Goal: Task Accomplishment & Management: Complete application form

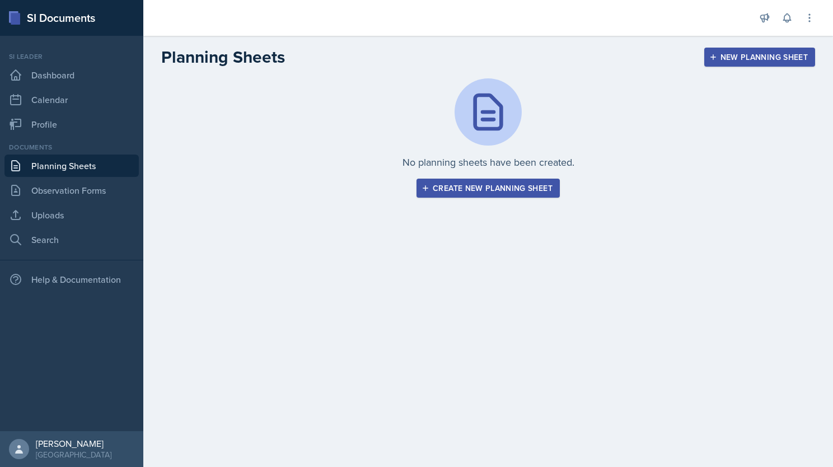
click at [438, 191] on div "Create new planning sheet" at bounding box center [488, 188] width 129 height 9
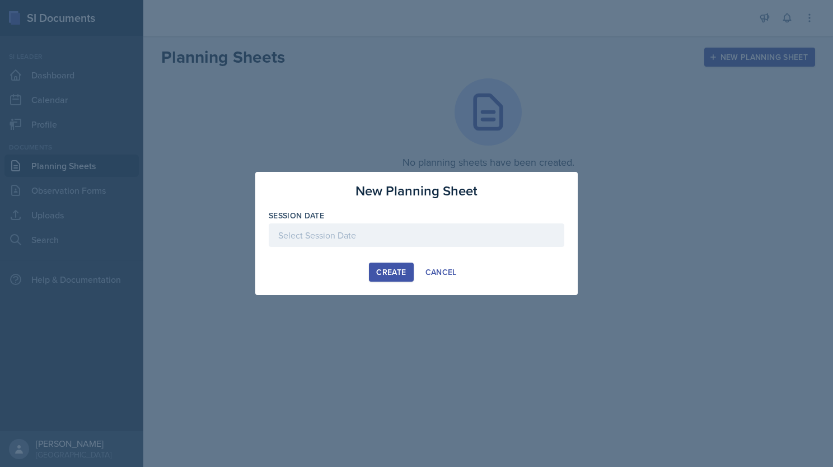
click at [364, 238] on div at bounding box center [417, 235] width 296 height 24
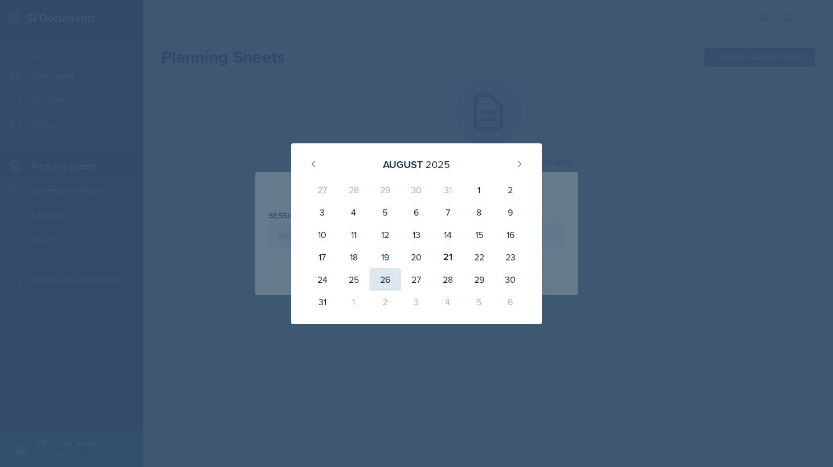
click at [389, 279] on div "26" at bounding box center [384, 279] width 31 height 22
type input "[DATE]"
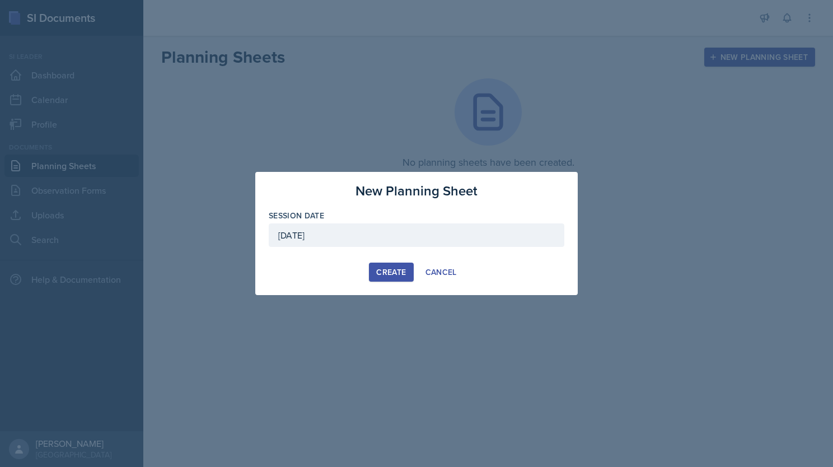
click at [395, 270] on div "Create" at bounding box center [391, 272] width 30 height 9
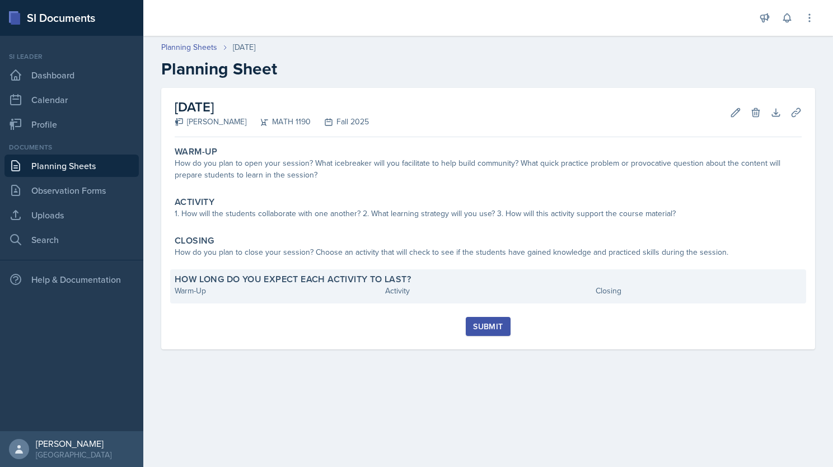
click at [219, 291] on div "Warm-Up" at bounding box center [278, 291] width 206 height 12
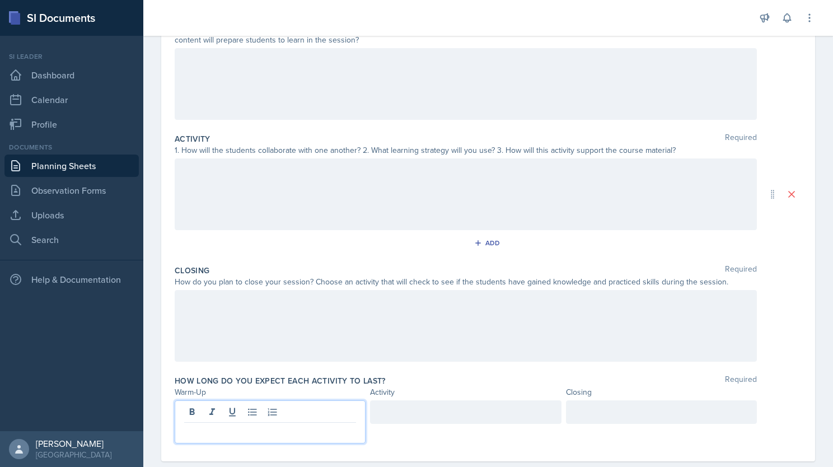
scroll to position [161, 0]
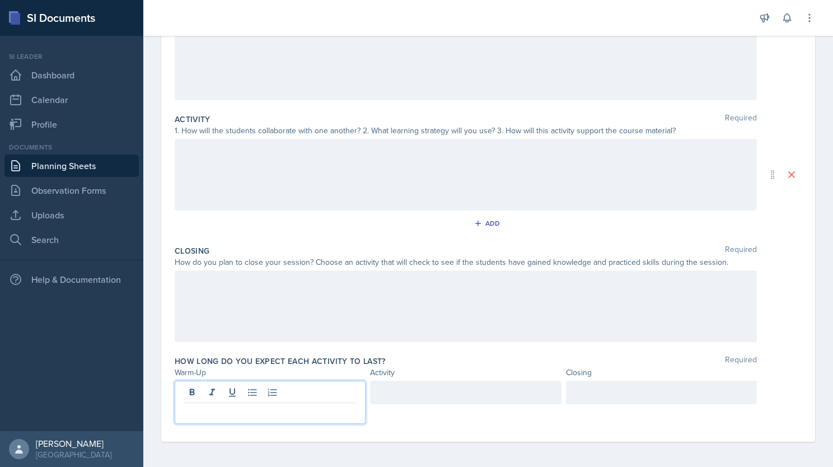
click at [247, 407] on p at bounding box center [270, 411] width 172 height 13
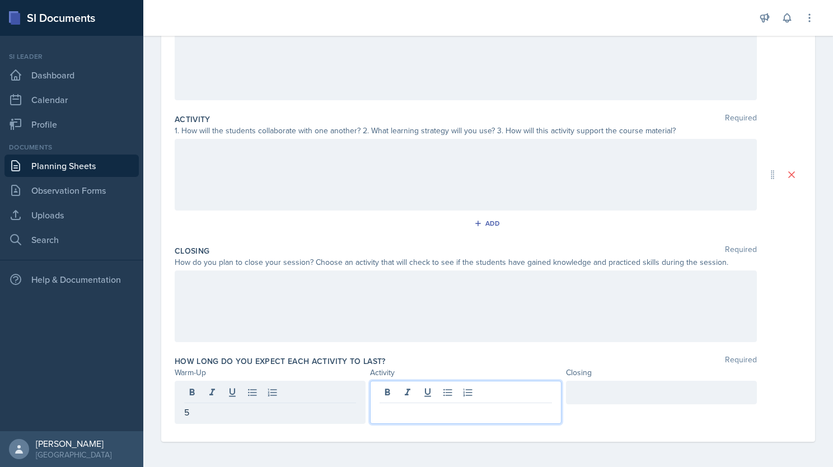
click at [381, 394] on div at bounding box center [465, 402] width 191 height 43
click at [593, 400] on div at bounding box center [661, 393] width 191 height 24
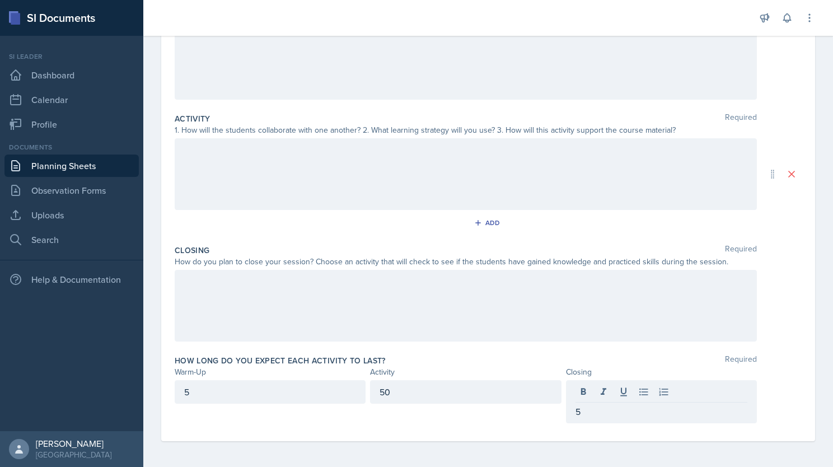
click at [474, 288] on div at bounding box center [466, 306] width 582 height 72
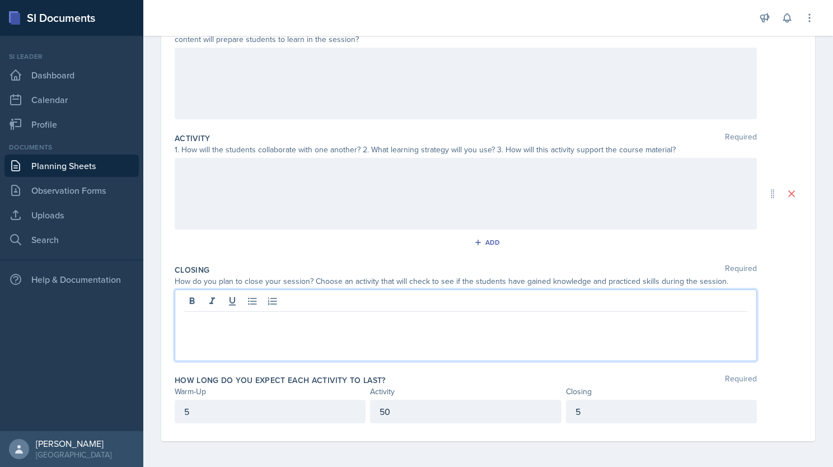
click at [338, 199] on div at bounding box center [466, 194] width 582 height 72
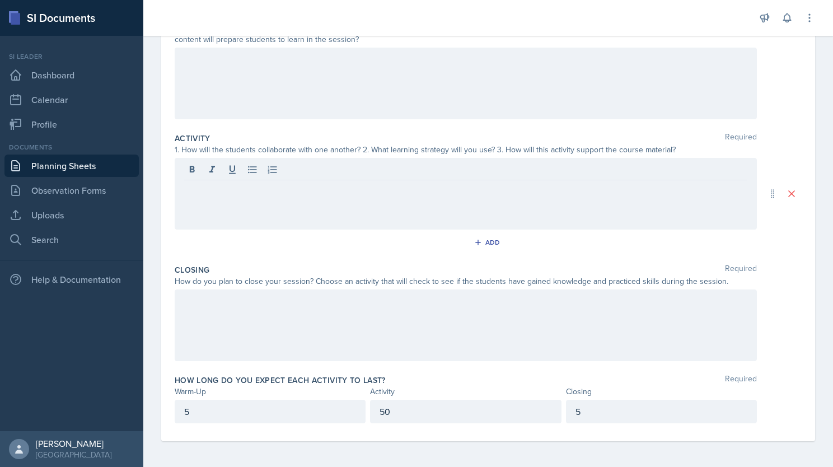
click at [313, 96] on div at bounding box center [466, 84] width 582 height 72
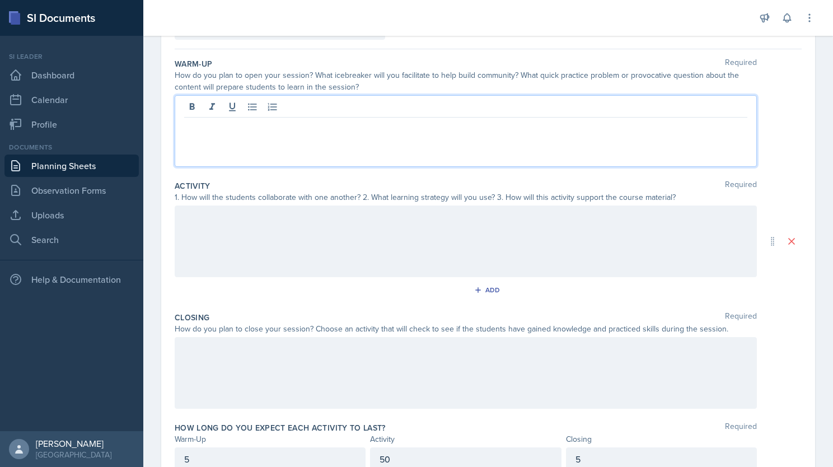
scroll to position [91, 0]
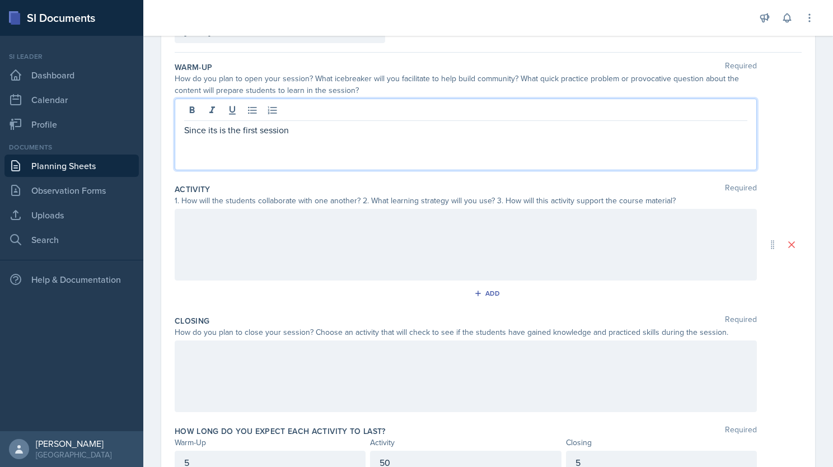
click at [310, 130] on p "Since its is the first session" at bounding box center [465, 129] width 563 height 13
click at [598, 133] on p "Since it is the first session, I plan to make it simple. The usual name, major,…" at bounding box center [465, 129] width 563 height 13
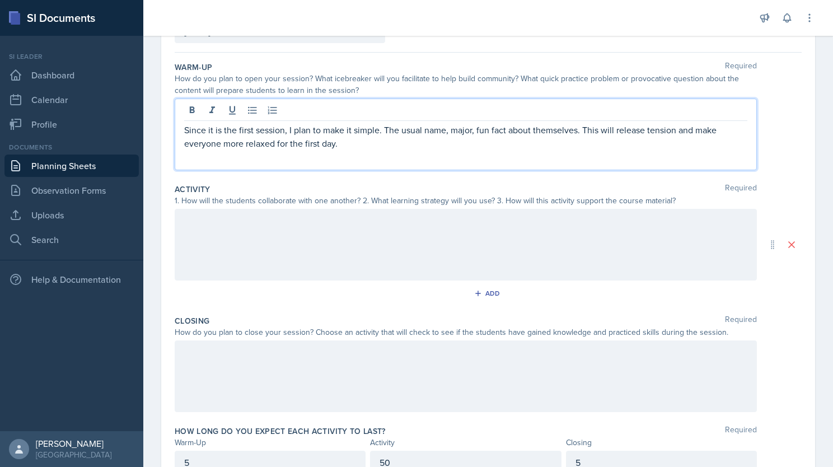
click at [441, 233] on div at bounding box center [466, 245] width 582 height 72
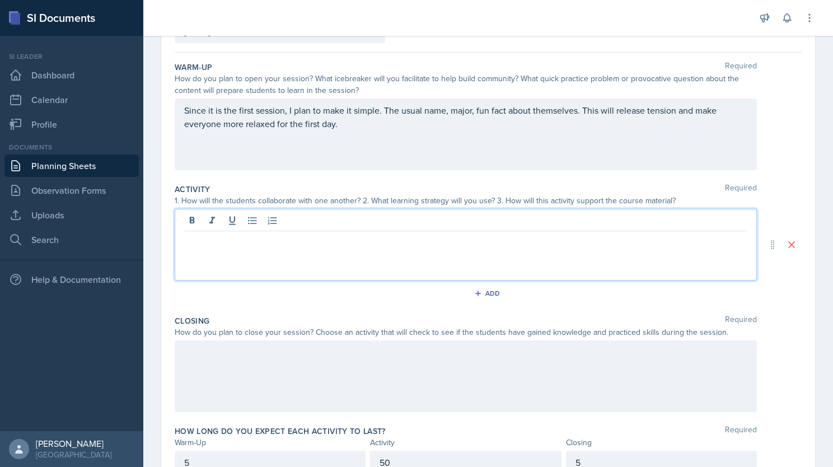
scroll to position [110, 0]
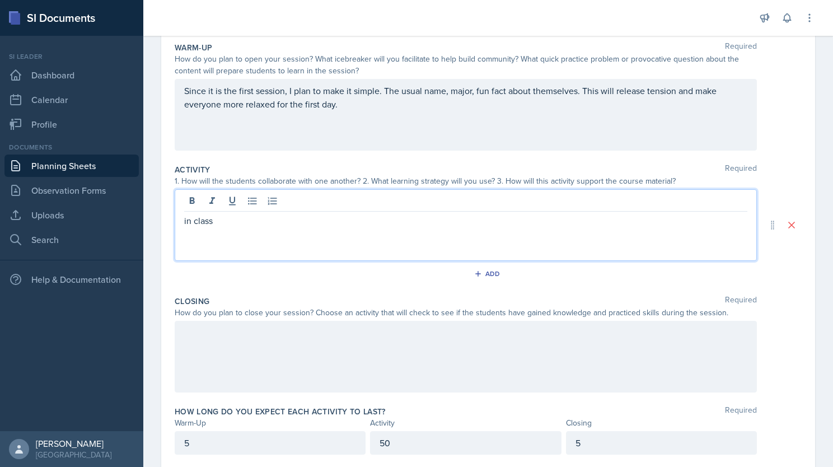
click at [187, 222] on p "in class" at bounding box center [465, 220] width 563 height 13
click at [233, 222] on p "In class" at bounding box center [465, 220] width 563 height 13
click at [587, 218] on p "In class we went over review of past courses, I plan to reinforce this knowledg…" at bounding box center [465, 220] width 563 height 13
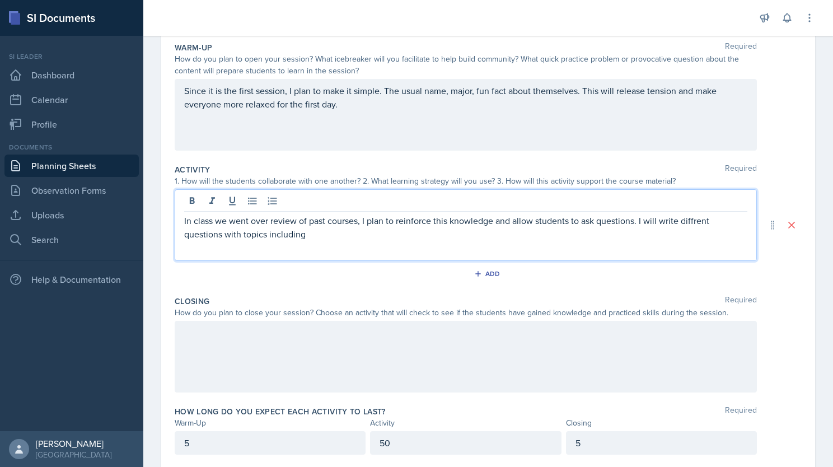
click at [319, 237] on p "In class we went over review of past courses, I plan to reinforce this knowledg…" at bounding box center [465, 227] width 563 height 27
click at [618, 238] on p "In class we went over review of past courses, I plan to reinforce this knowledg…" at bounding box center [465, 227] width 563 height 27
click at [414, 235] on p "In class we went over review of past courses, I plan to reinforce this knowledg…" at bounding box center [465, 227] width 563 height 27
click at [480, 236] on p "In class we went over review of past courses, I plan to reinforce this knowledg…" at bounding box center [465, 227] width 563 height 27
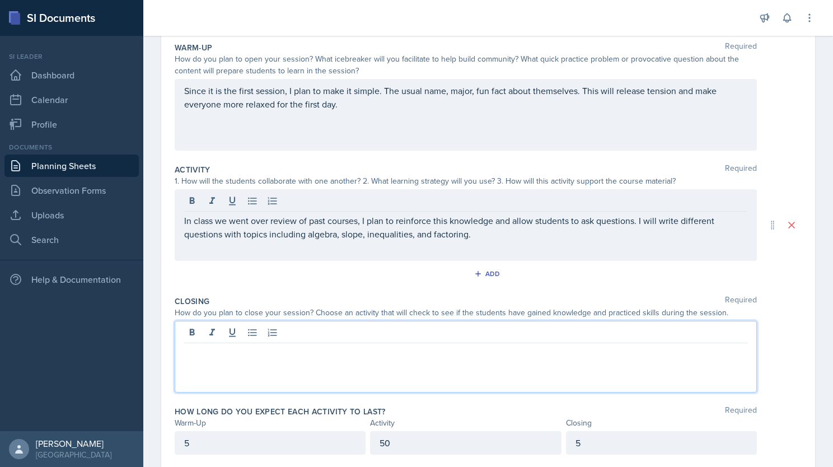
click at [437, 331] on div at bounding box center [466, 357] width 582 height 72
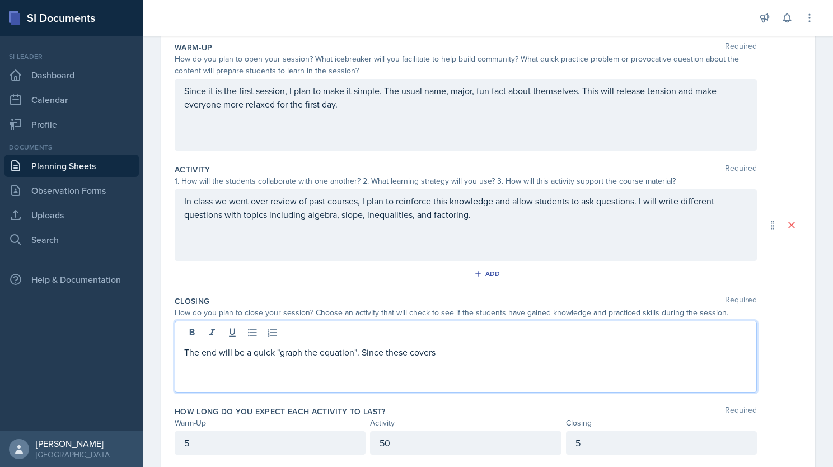
click at [397, 348] on p "The end will be a quick "graph the equation". Since these covers" at bounding box center [465, 351] width 563 height 13
click at [437, 352] on p "The end will be a quick "graph the equation". Since this covers" at bounding box center [465, 351] width 563 height 13
click at [541, 349] on p "The end will be a quick "graph the equation". Since this covers the majority of…" at bounding box center [465, 351] width 563 height 13
click at [649, 352] on p "The end will be a quick "graph the equation". Since this covers the majority of…" at bounding box center [465, 351] width 563 height 13
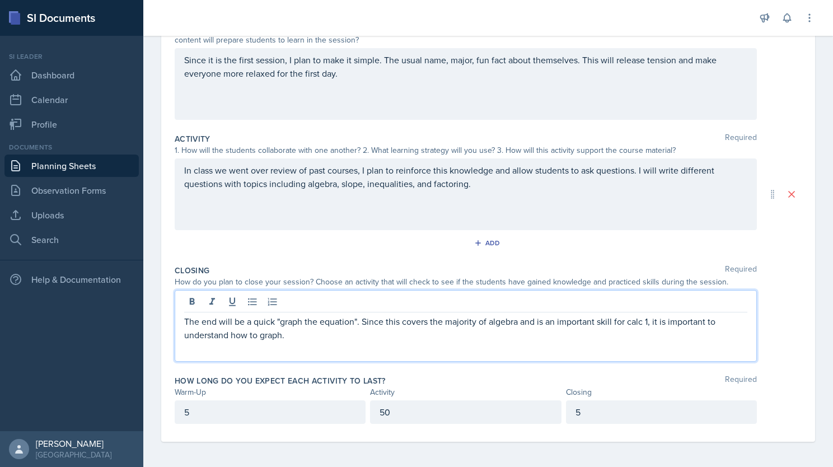
scroll to position [142, 0]
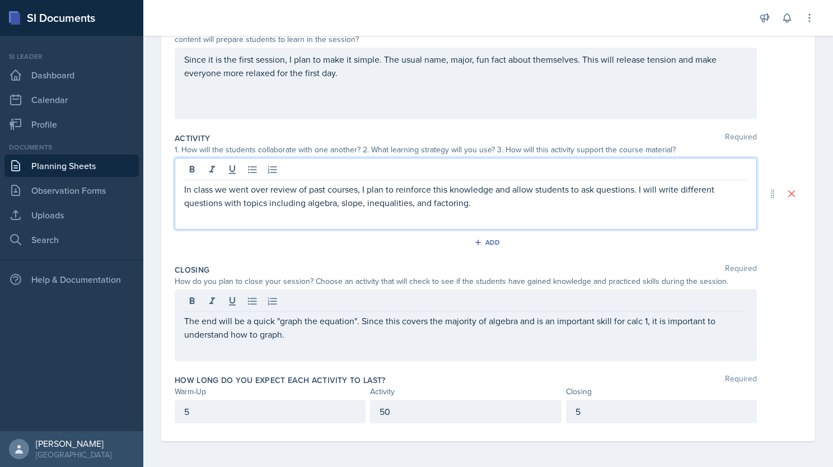
click at [513, 180] on div "In class we went over review of past courses, I plan to reinforce this knowledg…" at bounding box center [466, 194] width 582 height 72
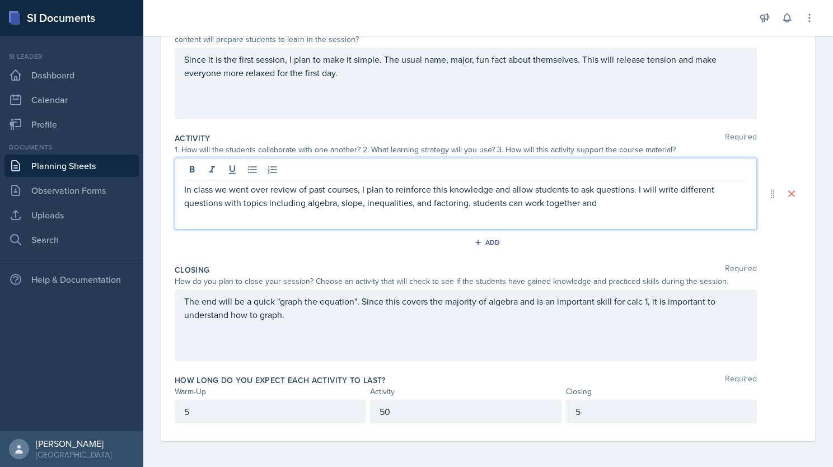
click at [610, 205] on p "In class we went over review of past courses, I plan to reinforce this knowledg…" at bounding box center [465, 196] width 563 height 27
click at [638, 199] on p "In class we went over review of past courses, I plan to reinforce this knowledg…" at bounding box center [465, 196] width 563 height 27
click at [680, 203] on p "In class we went over review of past courses, I plan to reinforce this knowledg…" at bounding box center [465, 196] width 563 height 27
click at [692, 202] on p "In class we went over review of past courses, I plan to reinforce this knowledg…" at bounding box center [465, 196] width 563 height 27
click at [475, 202] on p "In class we went over review of past courses, I plan to reinforce this knowledg…" at bounding box center [465, 196] width 563 height 27
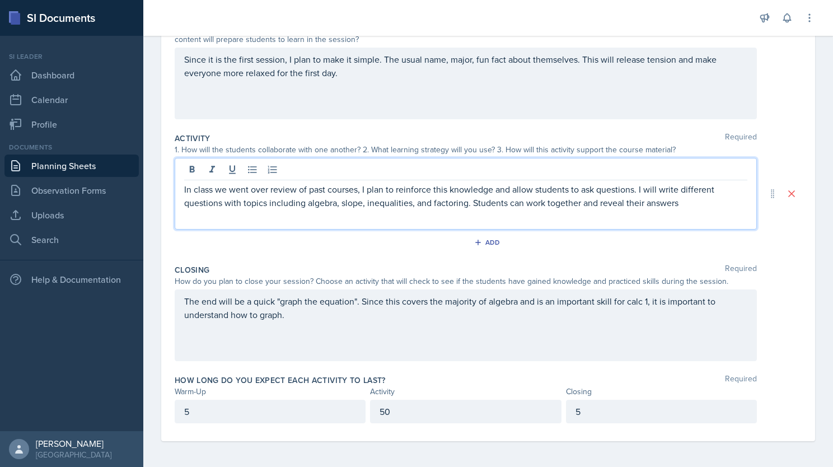
click at [696, 204] on p "In class we went over review of past courses, I plan to reinforce this knowledg…" at bounding box center [465, 196] width 563 height 27
click at [387, 325] on div "The end will be a quick "graph the equation". Since this covers the majority of…" at bounding box center [466, 325] width 582 height 72
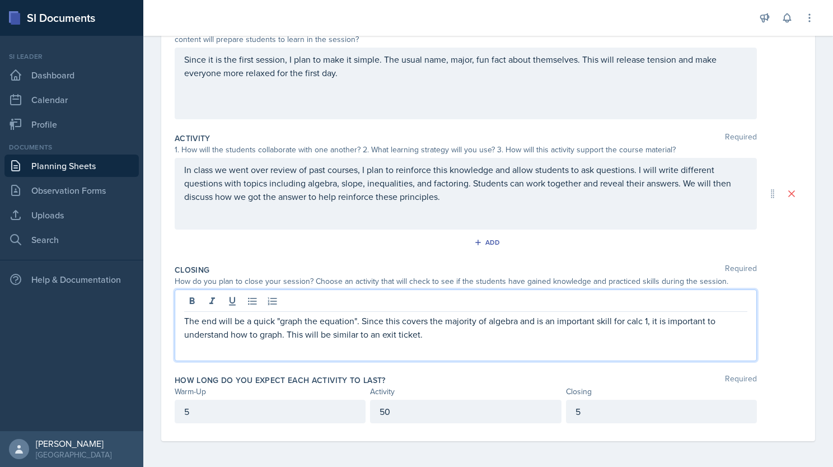
click at [540, 265] on div "Closing Required" at bounding box center [488, 269] width 627 height 11
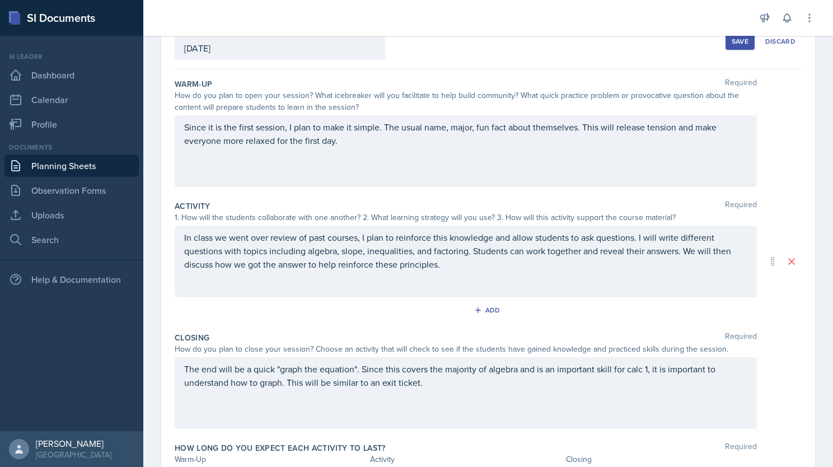
scroll to position [52, 0]
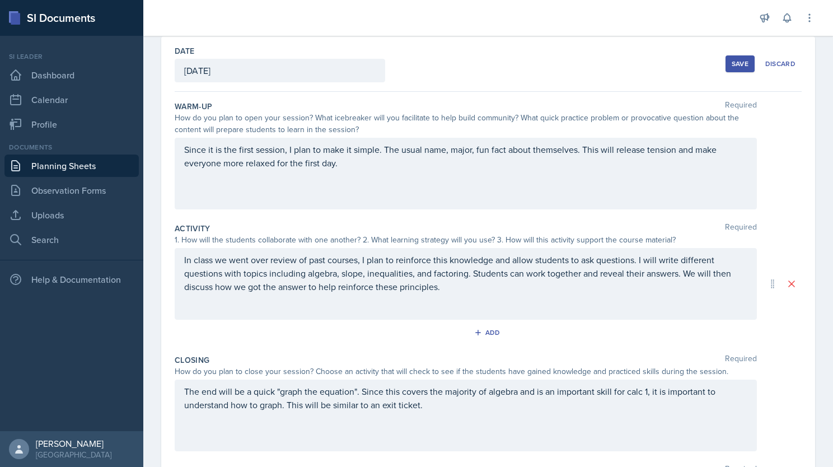
click at [732, 67] on div "Save" at bounding box center [740, 63] width 17 height 9
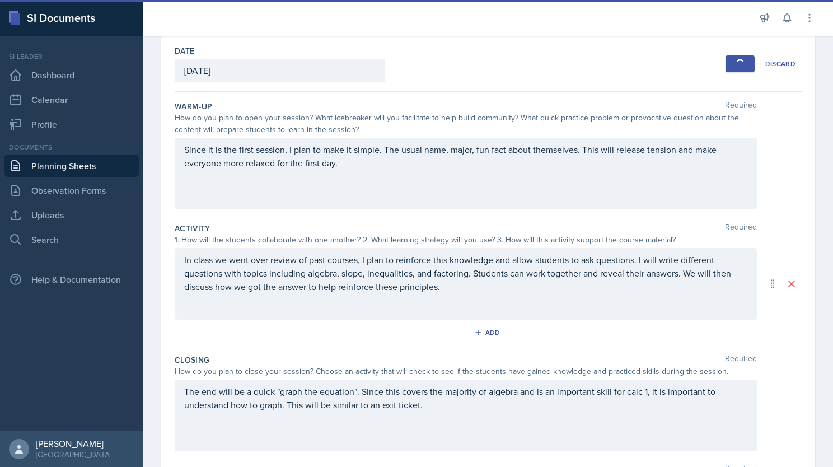
scroll to position [16, 0]
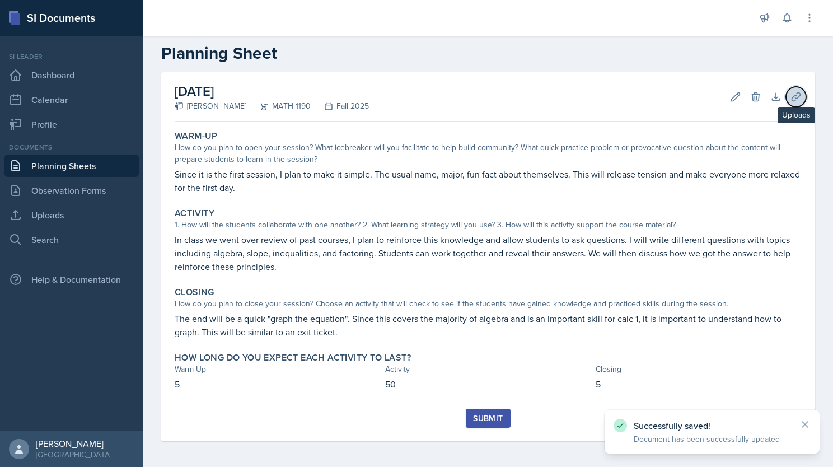
click at [790, 93] on icon at bounding box center [795, 96] width 11 height 11
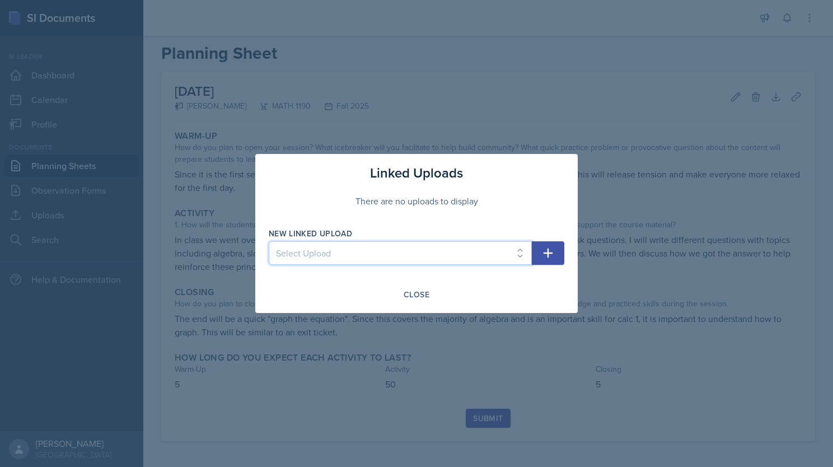
click at [488, 254] on select "Select Upload SI session 1 review session" at bounding box center [400, 253] width 263 height 24
select select "37116f14-6bff-4bda-9ee1-08040c03850d"
click at [269, 241] on select "Select Upload SI session 1 review session" at bounding box center [400, 253] width 263 height 24
click at [544, 247] on icon "button" at bounding box center [547, 252] width 13 height 13
select select
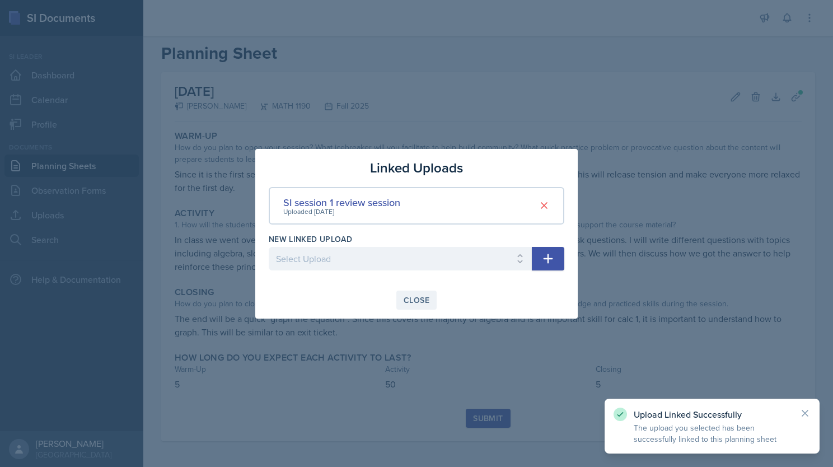
click at [418, 299] on div "Close" at bounding box center [417, 300] width 26 height 9
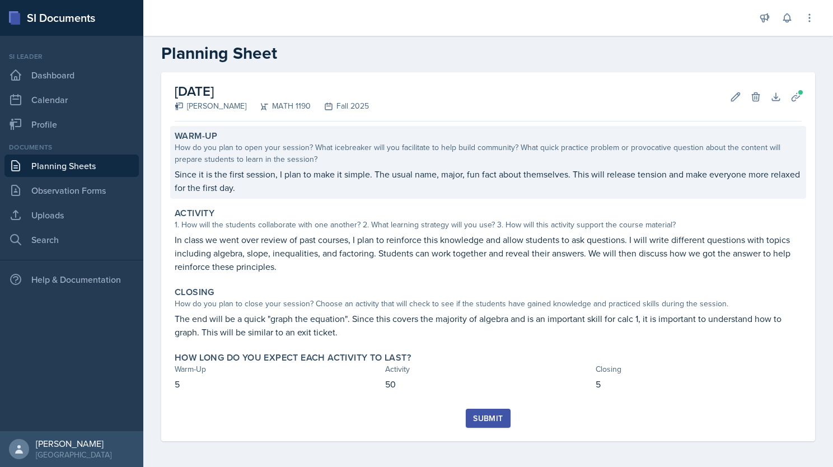
click at [313, 187] on p "Since it is the first session, I plan to make it simple. The usual name, major,…" at bounding box center [488, 180] width 627 height 27
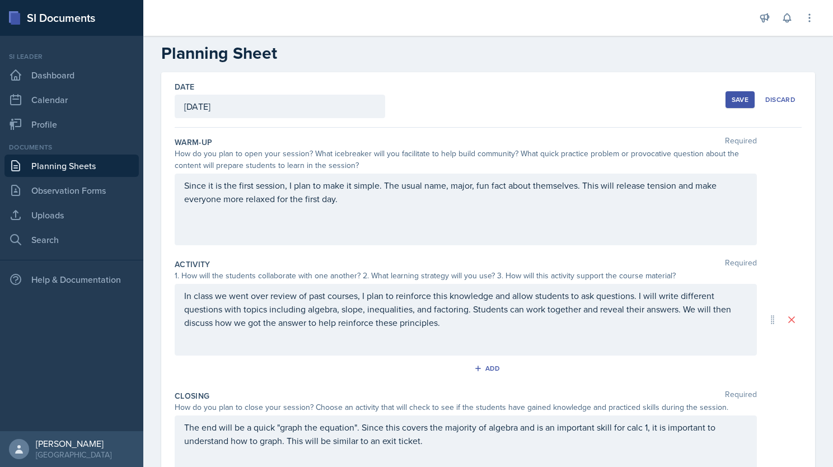
click at [363, 205] on div "Since it is the first session, I plan to make it simple. The usual name, major,…" at bounding box center [466, 210] width 582 height 72
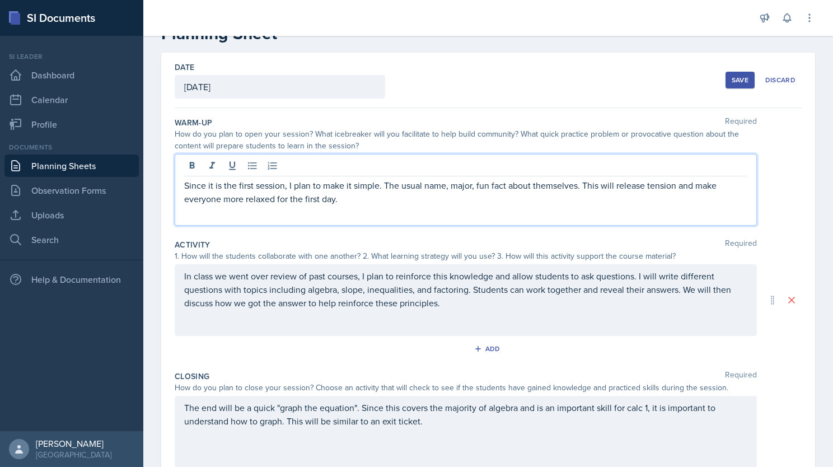
click at [358, 198] on p "Since it is the first session, I plan to make it simple. The usual name, major,…" at bounding box center [465, 192] width 563 height 27
click at [390, 196] on p "Since it is the first session, I plan to make it simple. The usual name, major,…" at bounding box center [465, 192] width 563 height 27
click at [629, 194] on p "Since it is the first session, I plan to make it simple. The usual name, major,…" at bounding box center [465, 192] width 563 height 27
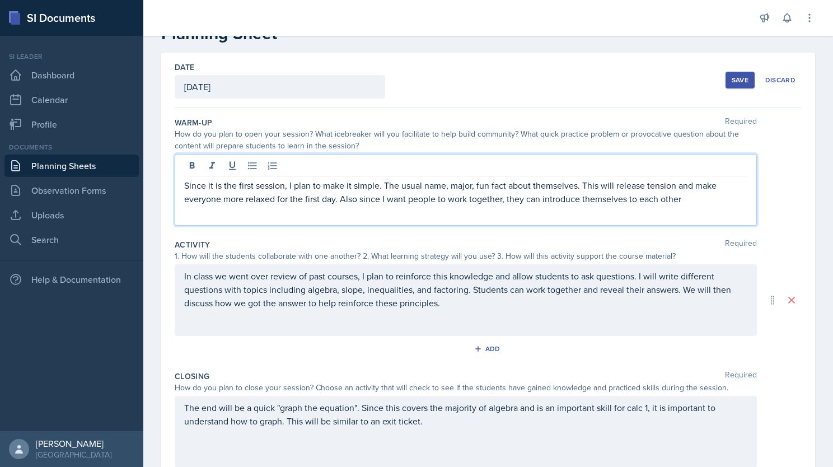
click at [695, 203] on p "Since it is the first session, I plan to make it simple. The usual name, major,…" at bounding box center [465, 192] width 563 height 27
click at [691, 193] on p "Since it is the first session, I plan to make it simple. The usual name, major,…" at bounding box center [465, 192] width 563 height 27
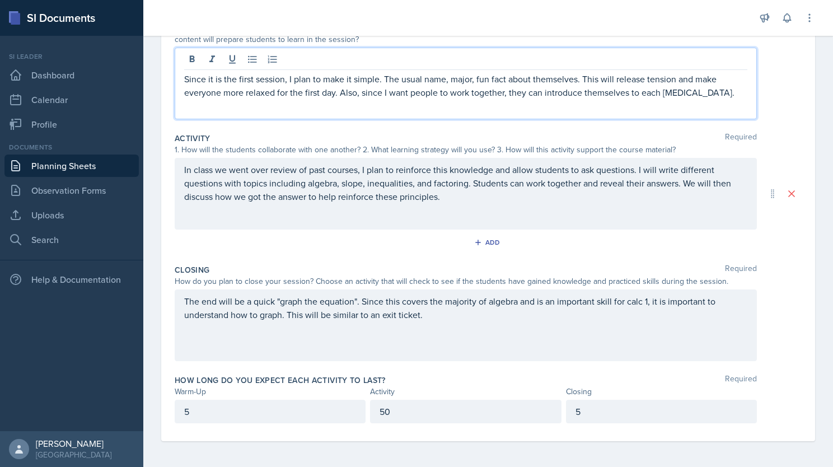
scroll to position [142, 0]
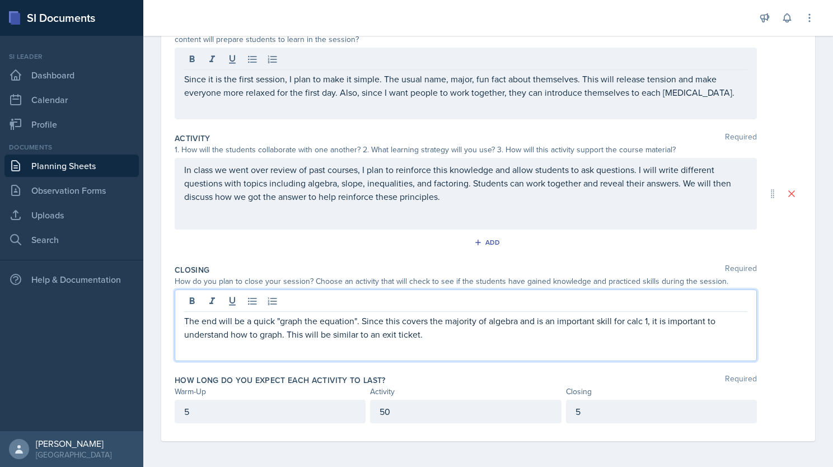
click at [452, 312] on div "The end will be a quick "graph the equation". Since this covers the majority of…" at bounding box center [466, 325] width 582 height 72
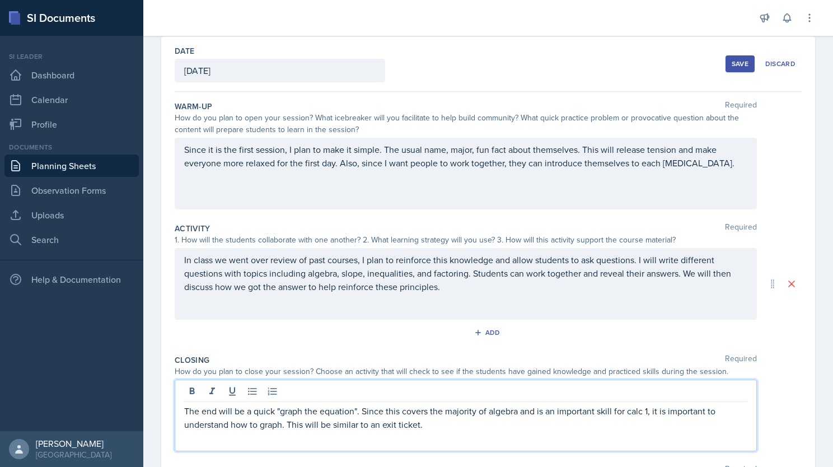
scroll to position [0, 0]
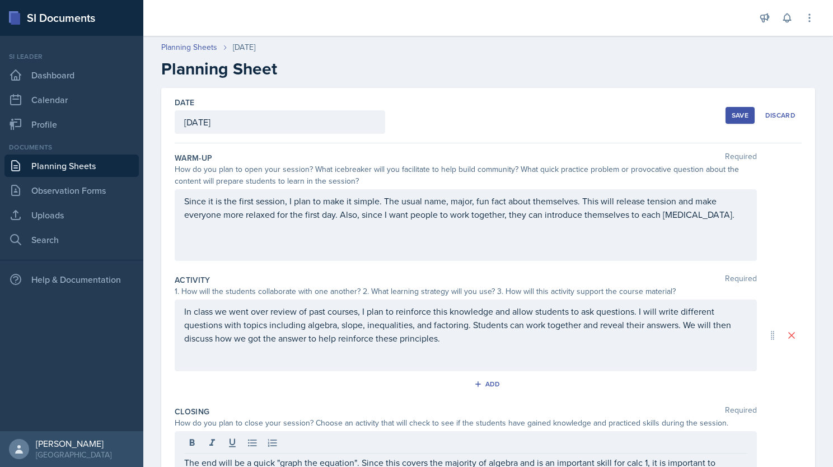
click at [740, 112] on div "Save" at bounding box center [740, 115] width 17 height 9
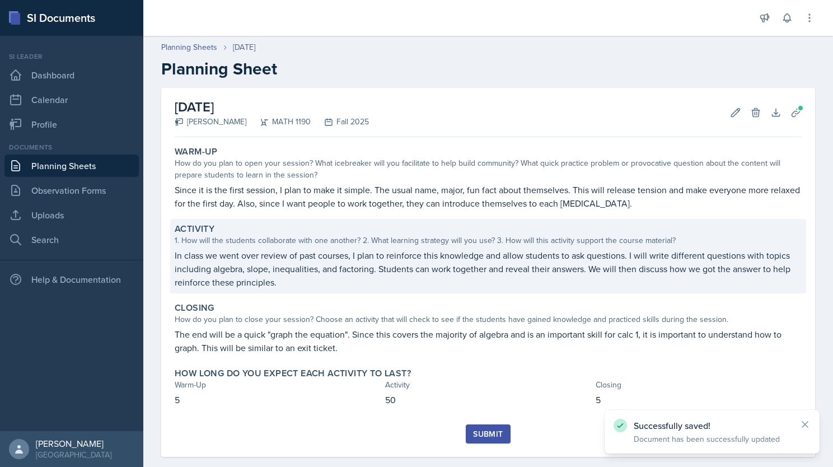
scroll to position [16, 0]
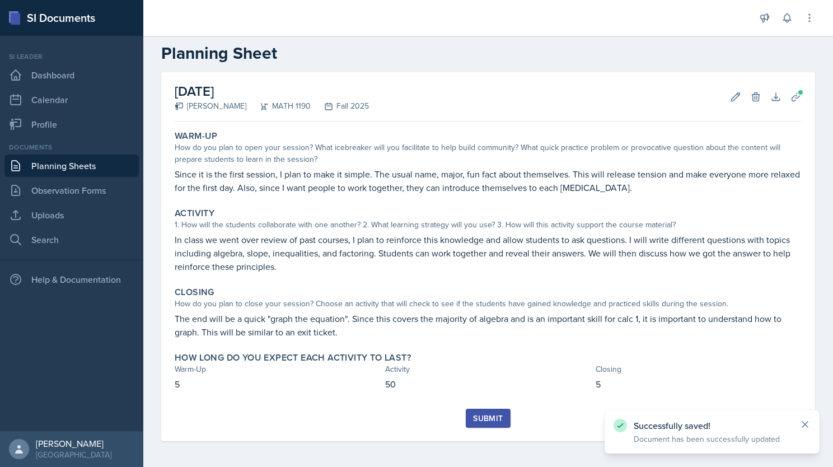
click at [803, 423] on icon at bounding box center [805, 425] width 6 height 6
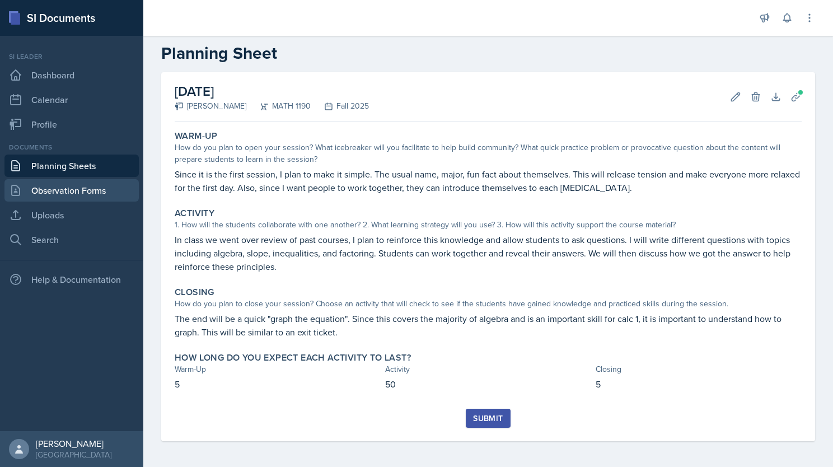
click at [100, 186] on link "Observation Forms" at bounding box center [71, 190] width 134 height 22
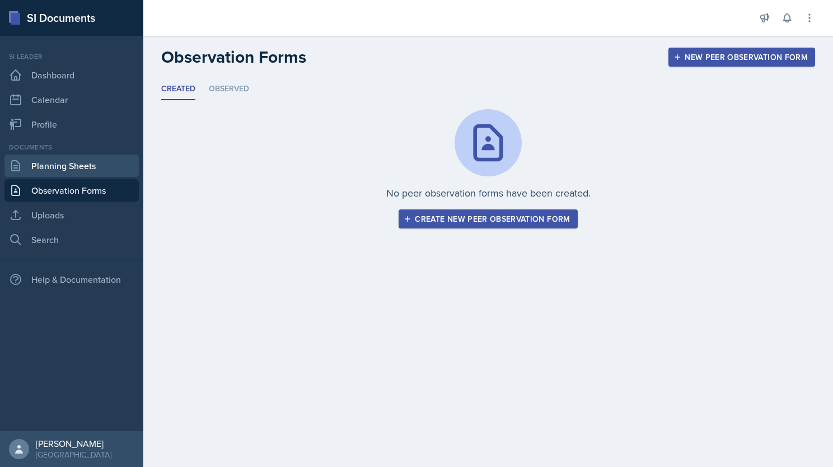
click at [90, 165] on link "Planning Sheets" at bounding box center [71, 166] width 134 height 22
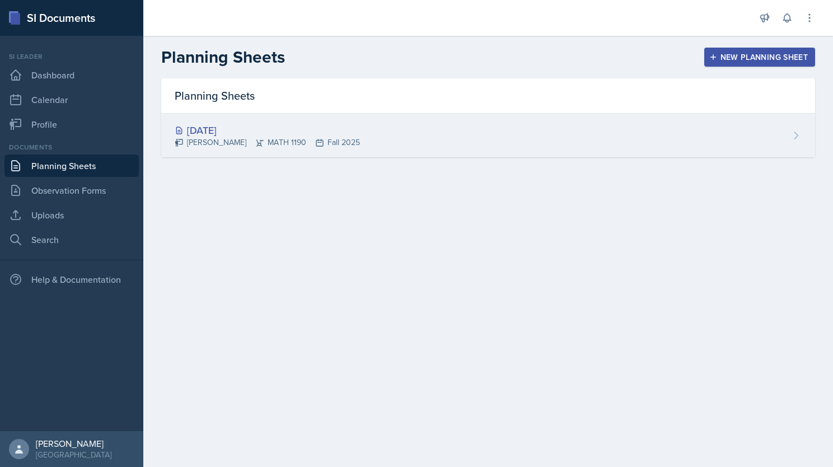
click at [261, 125] on div "[DATE]" at bounding box center [267, 130] width 185 height 15
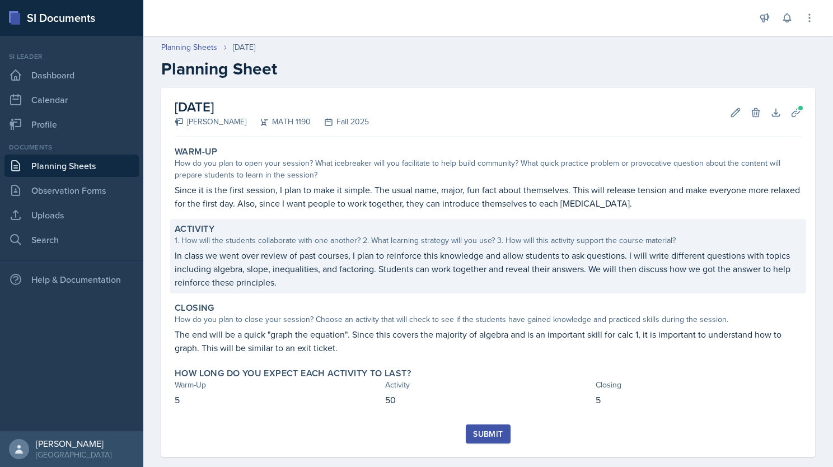
scroll to position [16, 0]
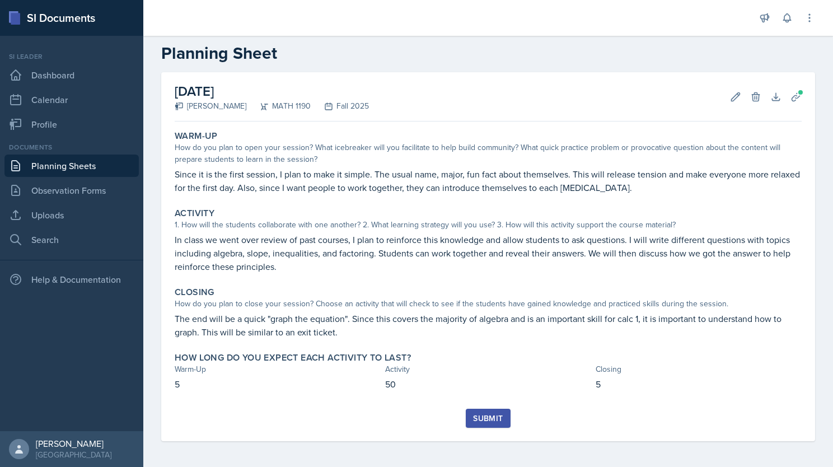
click at [490, 418] on div "Submit" at bounding box center [488, 418] width 30 height 9
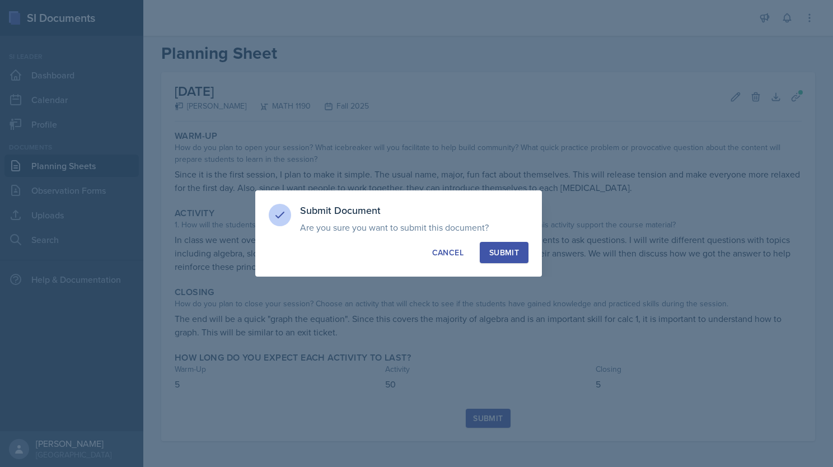
click at [516, 254] on div "Submit" at bounding box center [504, 252] width 30 height 11
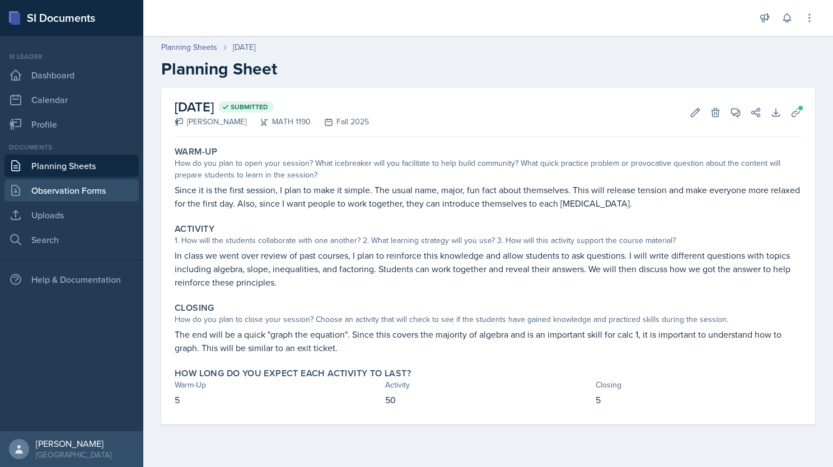
click at [79, 184] on link "Observation Forms" at bounding box center [71, 190] width 134 height 22
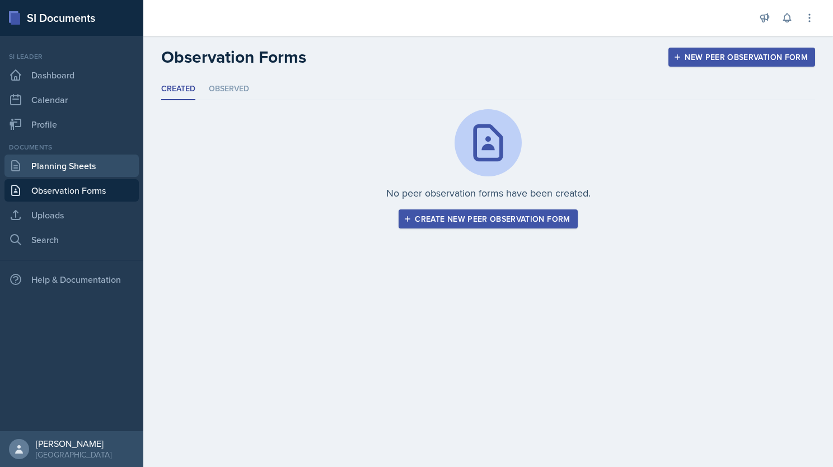
click at [79, 165] on link "Planning Sheets" at bounding box center [71, 166] width 134 height 22
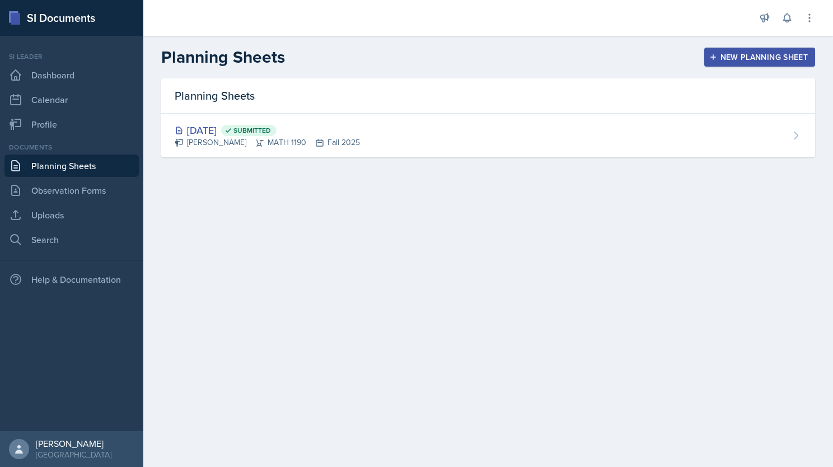
click at [424, 193] on main "Planning Sheets New Planning Sheet Planning Sheets [DATE] Submitted [PERSON_NAM…" at bounding box center [488, 251] width 690 height 431
